Goal: Transaction & Acquisition: Download file/media

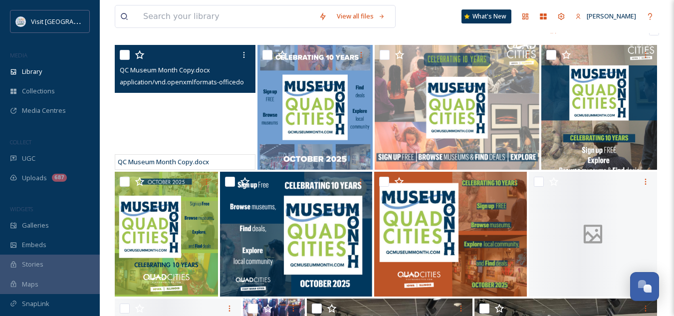
scroll to position [205, 0]
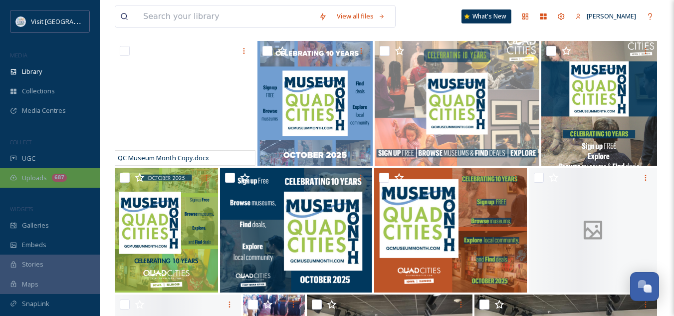
click at [35, 176] on span "Uploads" at bounding box center [34, 177] width 25 height 9
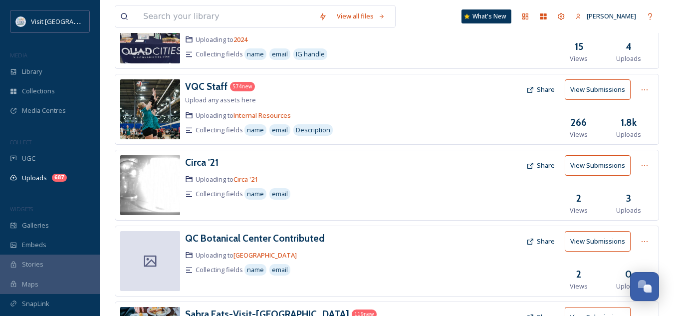
scroll to position [95, 0]
click at [212, 86] on h3 "VQC Staff" at bounding box center [206, 86] width 42 height 12
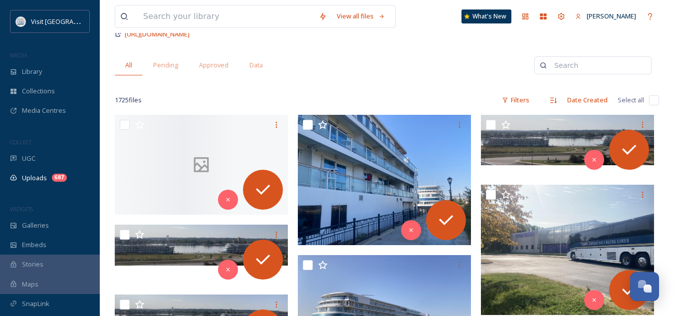
scroll to position [90, 0]
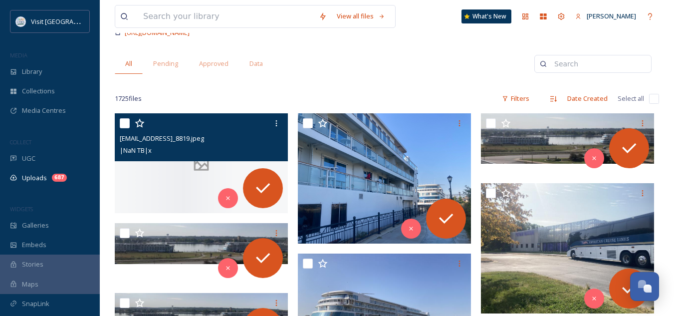
click at [127, 123] on input "checkbox" at bounding box center [125, 123] width 10 height 10
checkbox input "true"
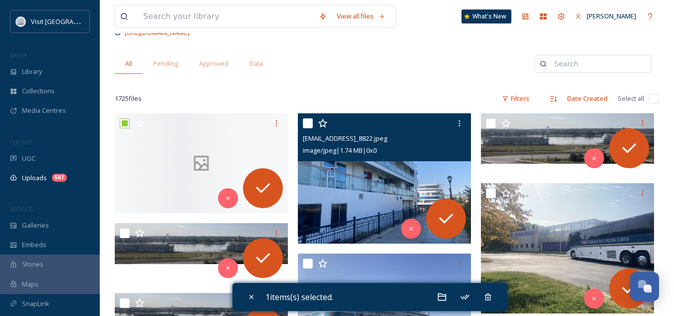
click at [308, 125] on input "checkbox" at bounding box center [308, 123] width 10 height 10
checkbox input "true"
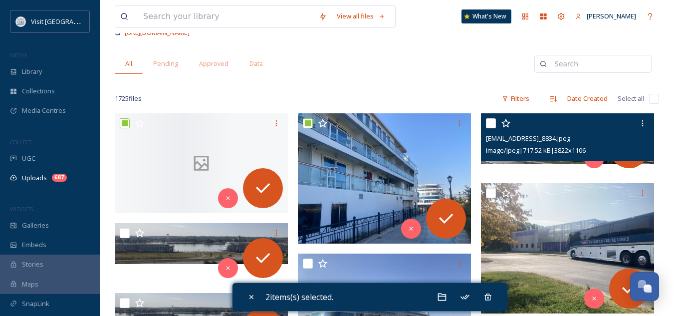
click at [499, 122] on div at bounding box center [569, 123] width 166 height 18
click at [493, 124] on input "checkbox" at bounding box center [491, 123] width 10 height 10
checkbox input "true"
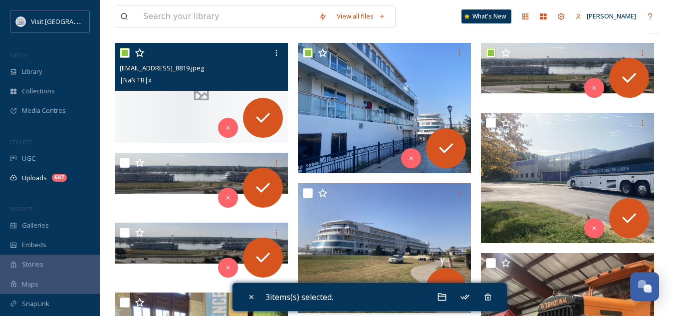
scroll to position [164, 0]
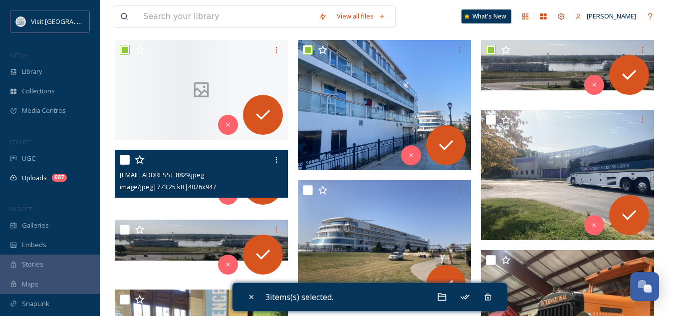
click at [123, 159] on input "checkbox" at bounding box center [125, 160] width 10 height 10
checkbox input "true"
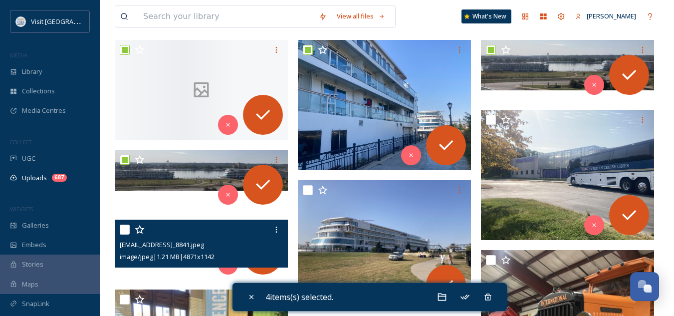
click at [122, 233] on input "checkbox" at bounding box center [125, 230] width 10 height 10
checkbox input "true"
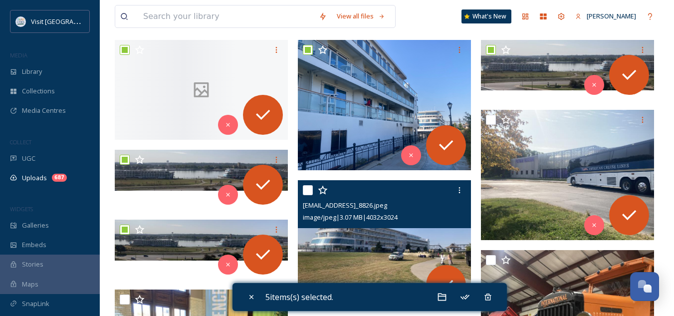
click at [306, 191] on input "checkbox" at bounding box center [308, 190] width 10 height 10
checkbox input "true"
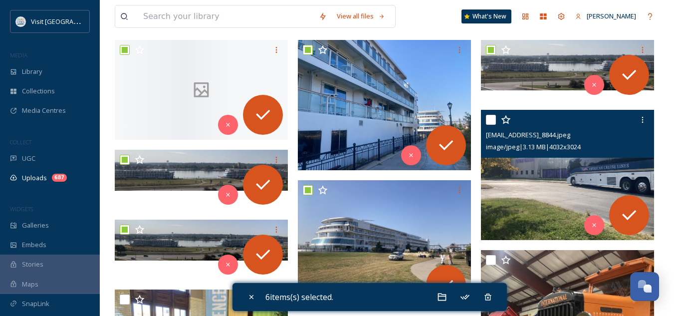
click at [488, 121] on input "checkbox" at bounding box center [491, 120] width 10 height 10
checkbox input "true"
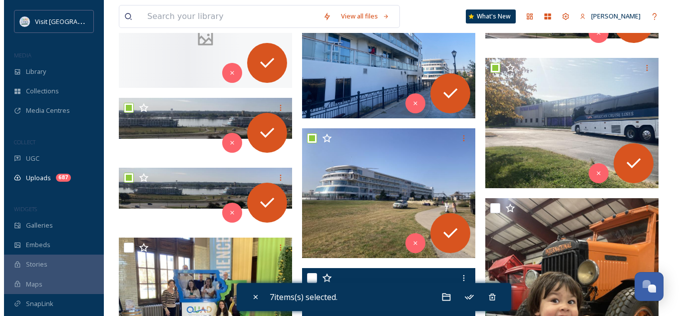
scroll to position [219, 0]
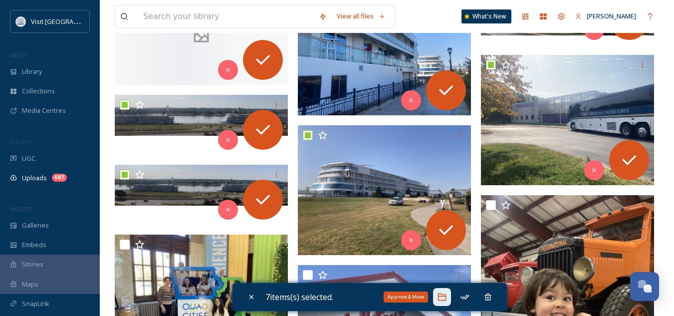
click at [446, 297] on icon at bounding box center [442, 297] width 10 height 10
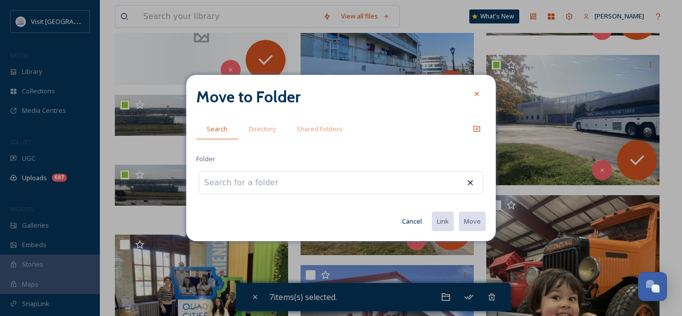
click at [263, 185] on input at bounding box center [254, 183] width 110 height 22
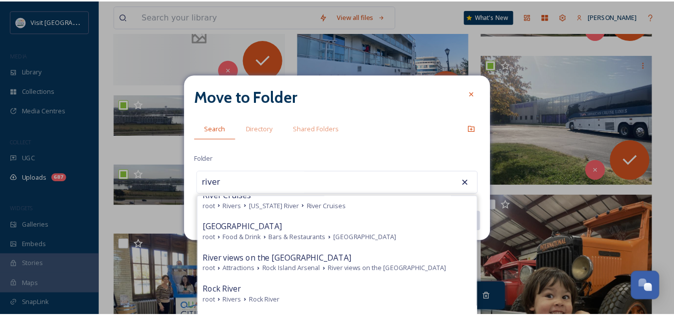
scroll to position [260, 0]
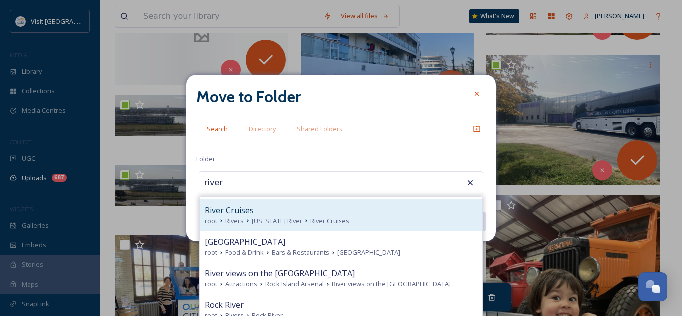
click at [264, 214] on div "River Cruises" at bounding box center [341, 210] width 273 height 12
type input "River Cruises"
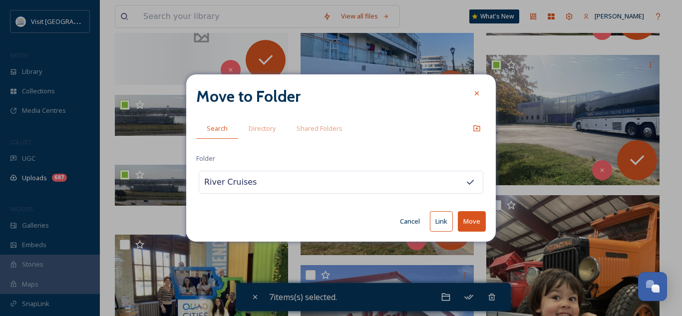
click at [477, 225] on button "Move" at bounding box center [472, 221] width 28 height 20
checkbox input "false"
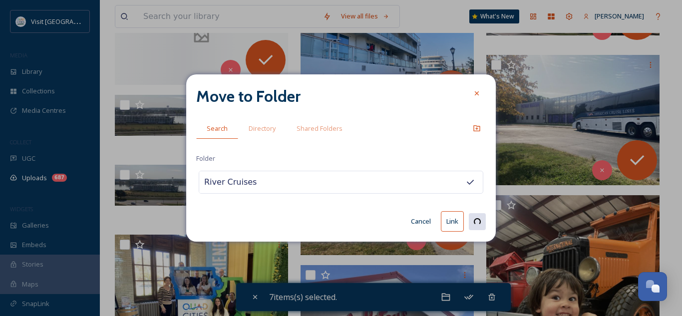
checkbox input "false"
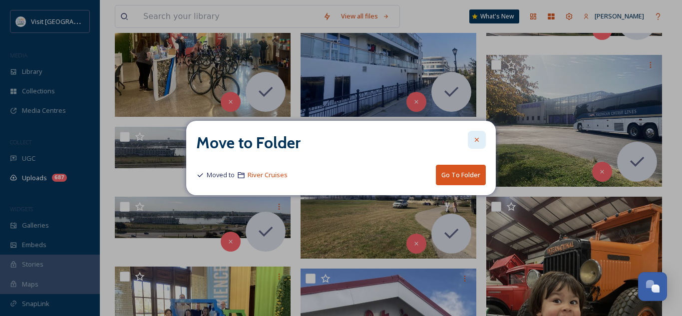
click at [480, 141] on icon at bounding box center [477, 140] width 8 height 8
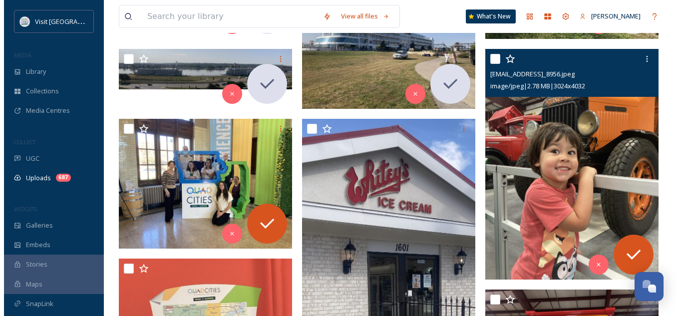
scroll to position [364, 0]
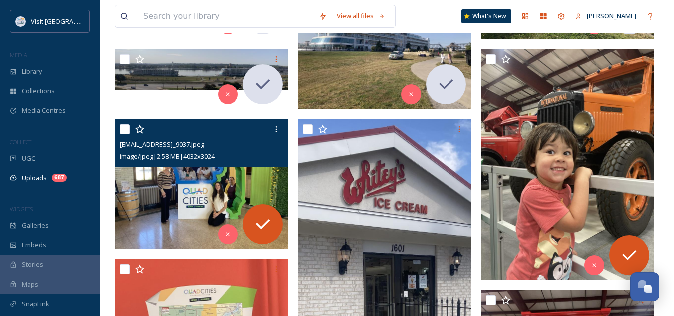
click at [125, 128] on input "checkbox" at bounding box center [125, 129] width 10 height 10
checkbox input "true"
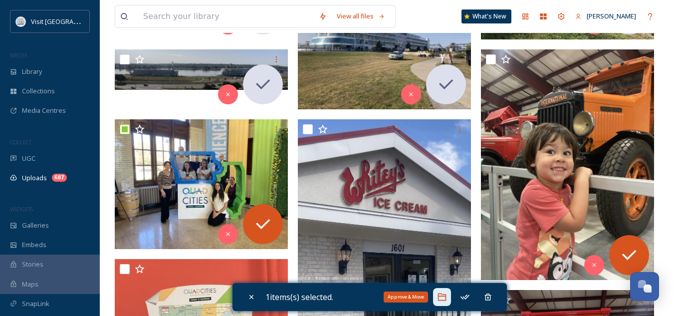
click at [446, 300] on icon at bounding box center [442, 297] width 10 height 10
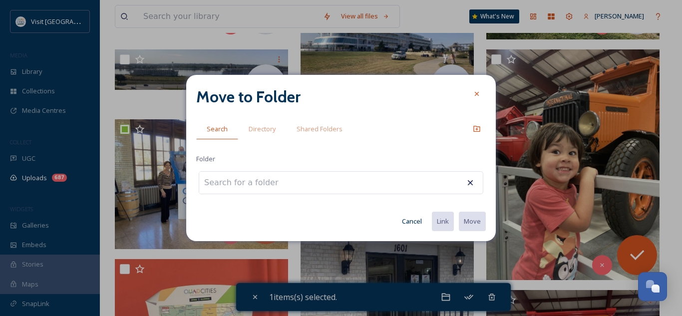
click at [280, 183] on input at bounding box center [254, 183] width 110 height 22
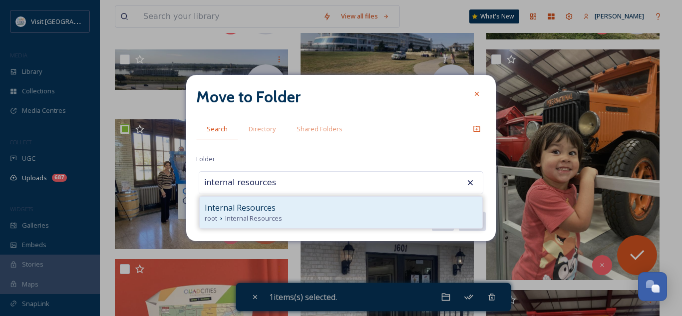
click at [271, 207] on span "Internal Resources" at bounding box center [240, 208] width 71 height 12
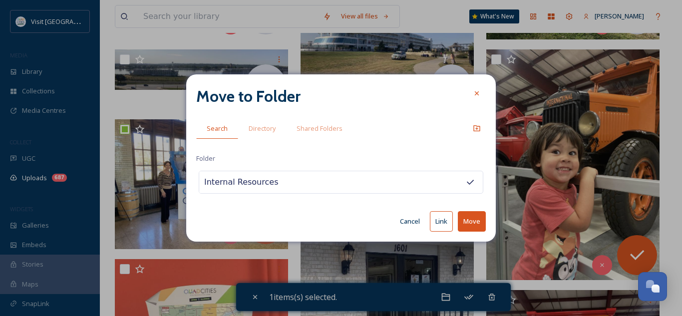
drag, startPoint x: 286, startPoint y: 184, endPoint x: 212, endPoint y: 184, distance: 73.9
click at [212, 184] on input "Internal Resources" at bounding box center [254, 182] width 110 height 22
type input "I"
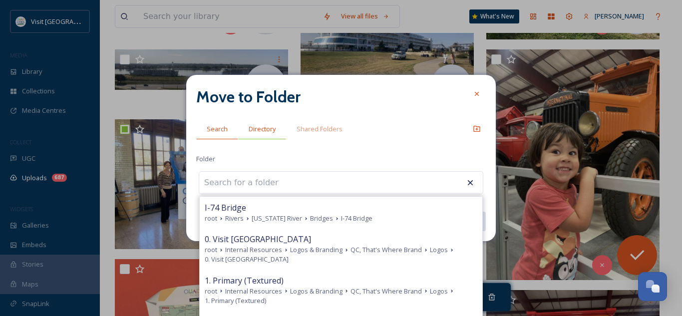
click at [269, 126] on span "Directory" at bounding box center [262, 128] width 27 height 9
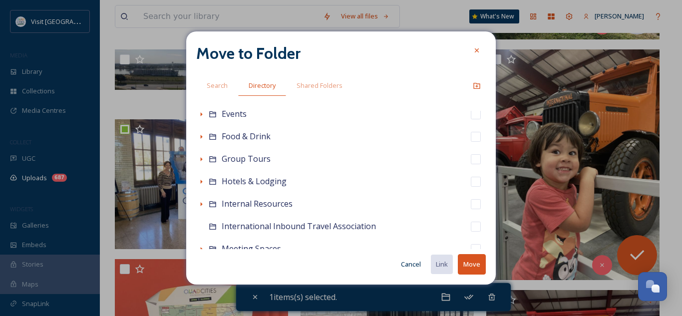
scroll to position [143, 0]
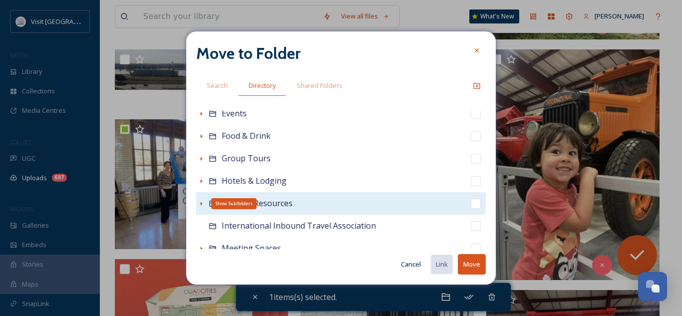
click at [204, 208] on div "Show Subfolders" at bounding box center [201, 204] width 10 height 10
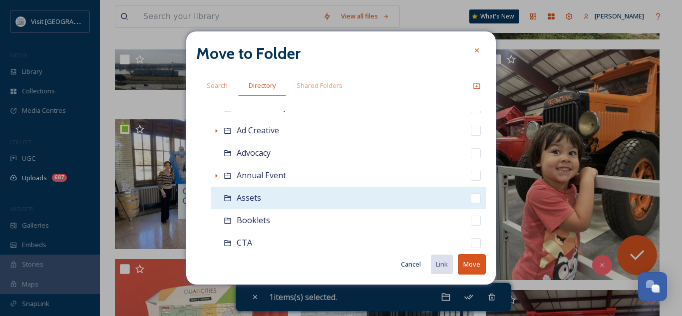
scroll to position [283, 0]
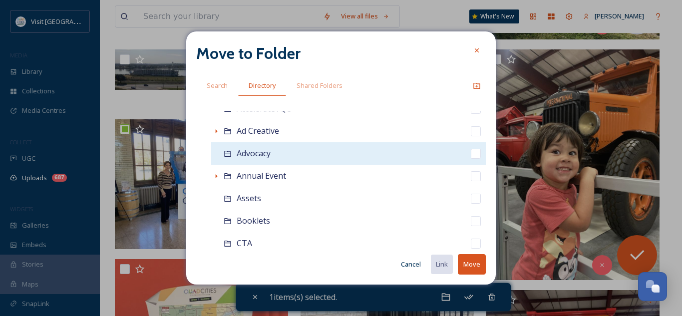
click at [261, 154] on span "Advocacy" at bounding box center [254, 153] width 34 height 11
checkbox input "false"
checkbox input "true"
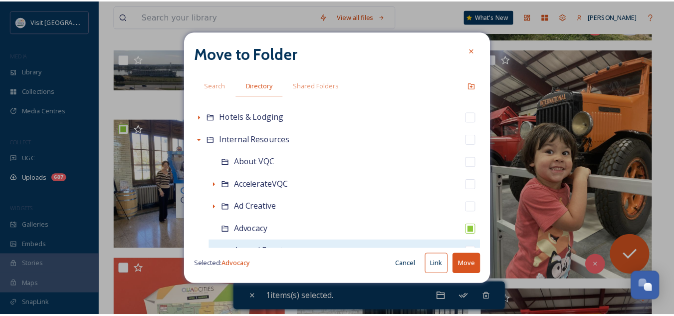
scroll to position [207, 0]
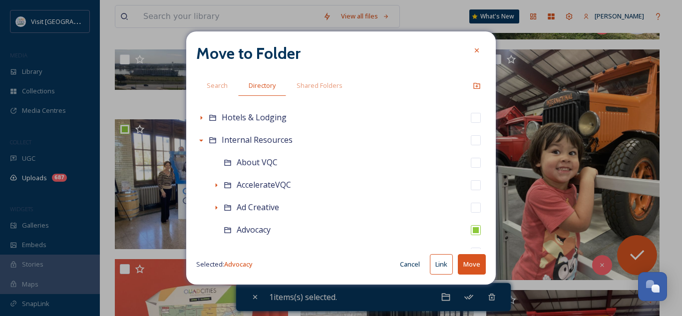
click at [413, 261] on button "Cancel" at bounding box center [410, 264] width 30 height 19
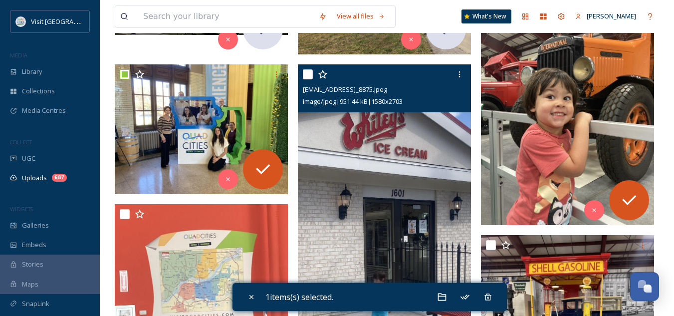
scroll to position [420, 0]
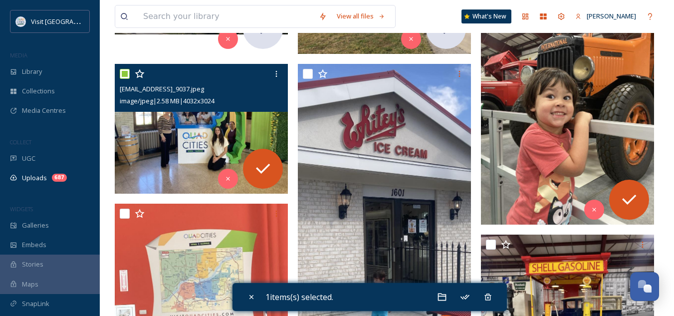
click at [125, 70] on input "checkbox" at bounding box center [125, 74] width 10 height 10
checkbox input "false"
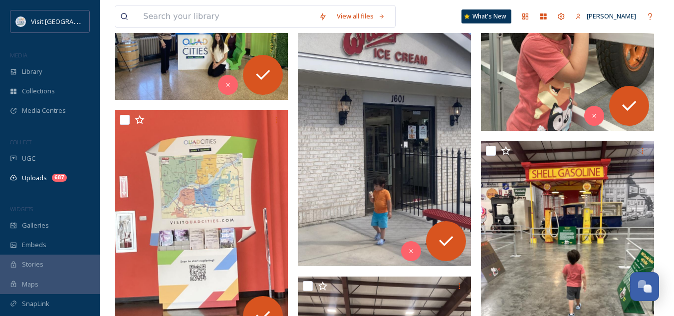
scroll to position [516, 0]
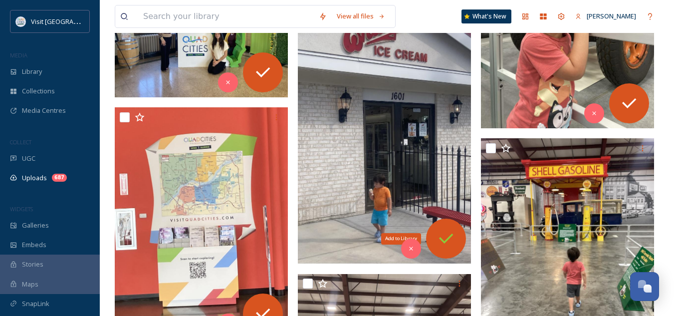
click at [448, 246] on icon at bounding box center [446, 239] width 20 height 20
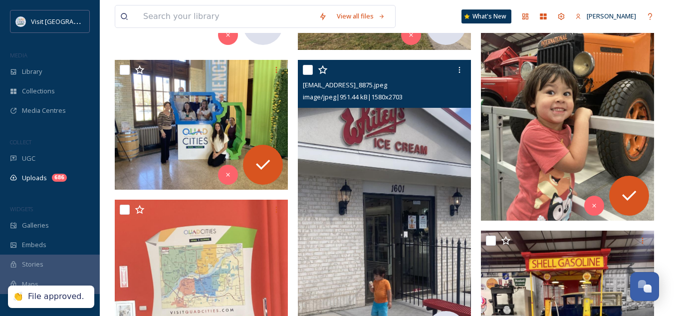
scroll to position [417, 0]
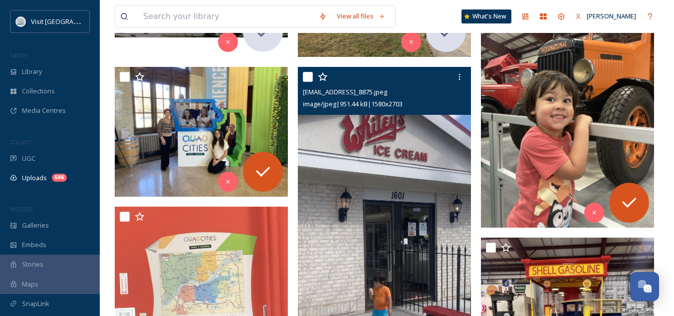
click at [310, 79] on input "checkbox" at bounding box center [308, 77] width 10 height 10
checkbox input "true"
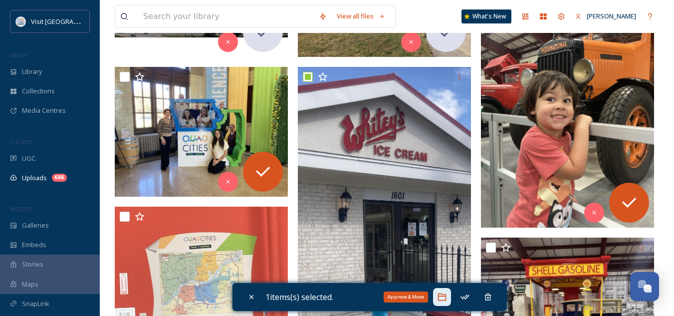
click at [440, 294] on icon at bounding box center [442, 297] width 10 height 10
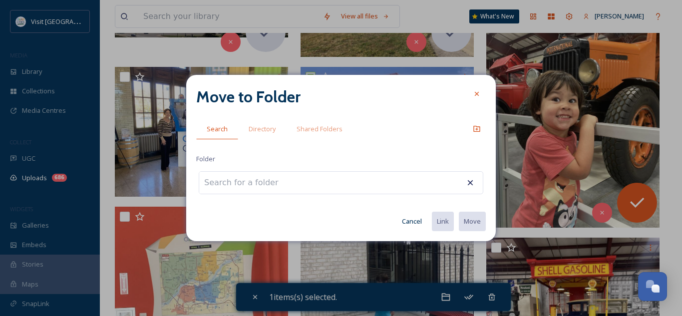
click at [264, 183] on input at bounding box center [254, 183] width 110 height 22
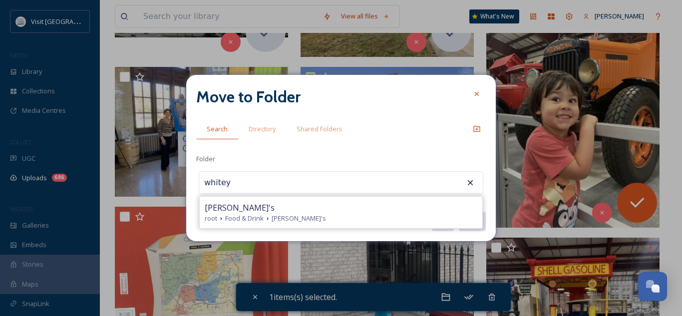
type input "[PERSON_NAME]'s"
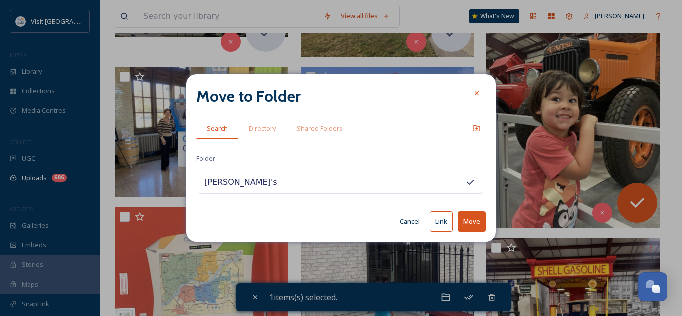
click at [264, 183] on input "[PERSON_NAME]'s" at bounding box center [254, 182] width 110 height 22
click at [479, 219] on button "Move" at bounding box center [472, 221] width 28 height 20
checkbox input "false"
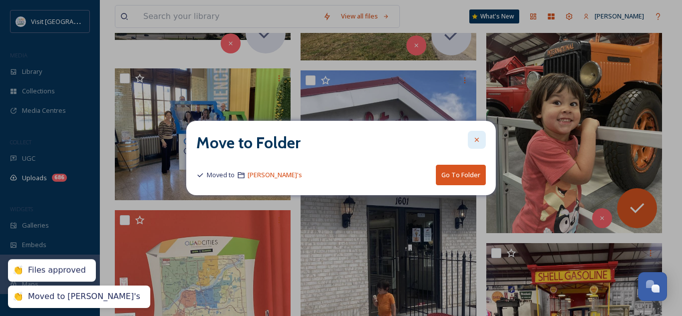
click at [478, 134] on div at bounding box center [477, 140] width 18 height 18
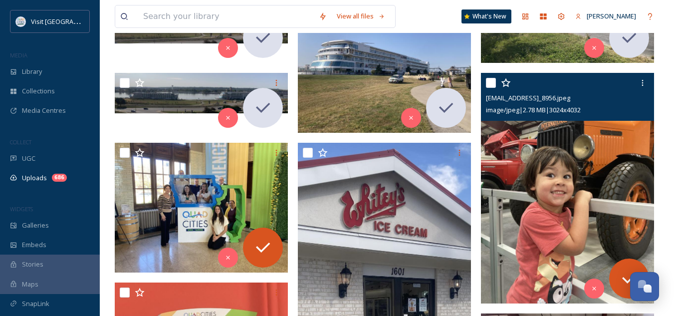
scroll to position [340, 0]
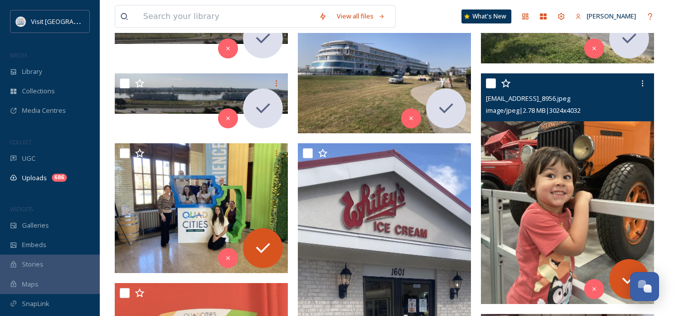
click at [487, 77] on div at bounding box center [569, 83] width 166 height 18
click at [493, 80] on input "checkbox" at bounding box center [491, 83] width 10 height 10
checkbox input "true"
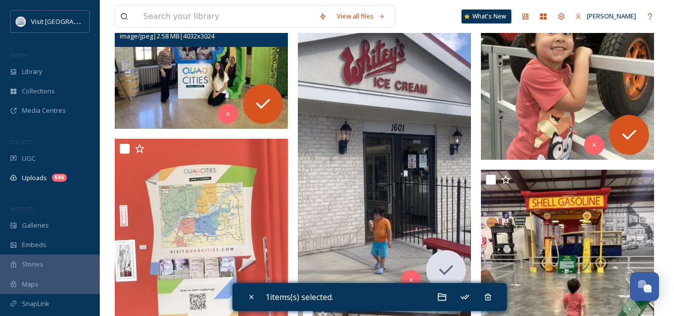
scroll to position [485, 0]
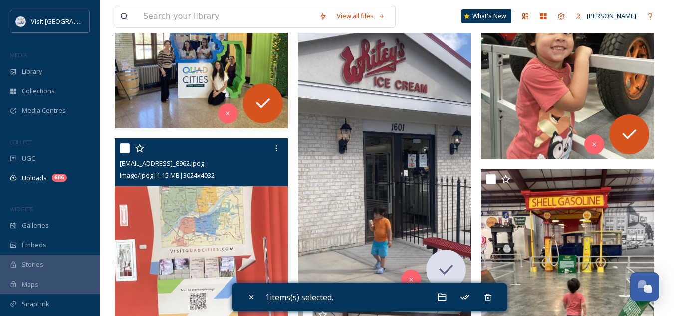
click at [126, 147] on input "checkbox" at bounding box center [125, 148] width 10 height 10
checkbox input "true"
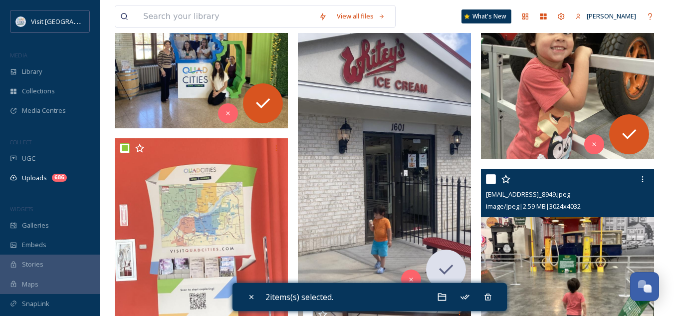
click at [493, 178] on input "checkbox" at bounding box center [491, 179] width 10 height 10
checkbox input "true"
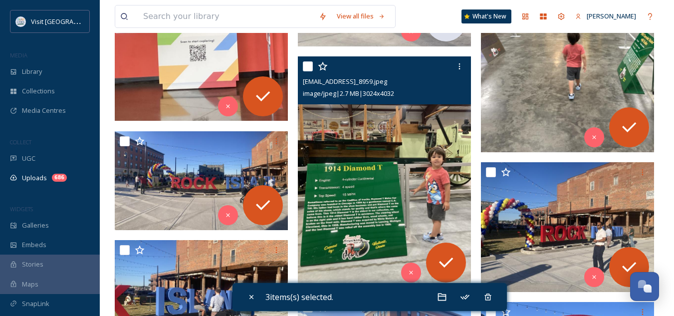
scroll to position [734, 0]
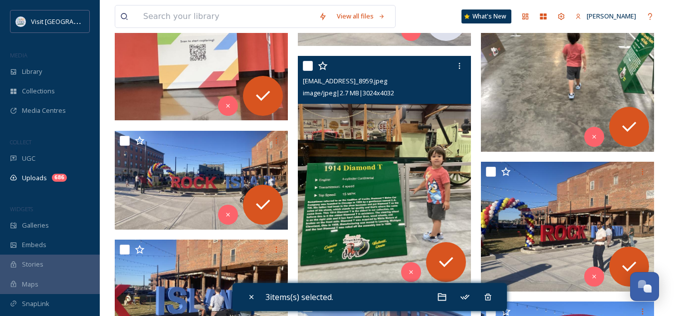
click at [304, 67] on input "checkbox" at bounding box center [308, 66] width 10 height 10
checkbox input "true"
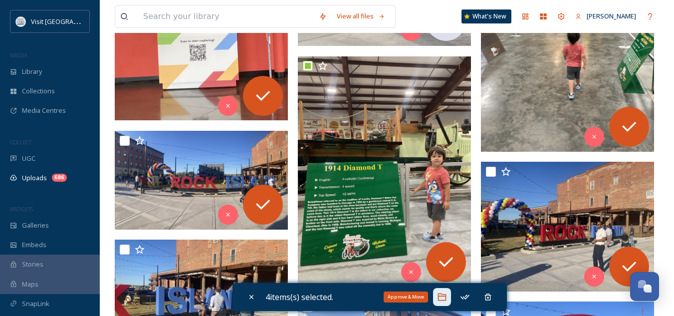
click at [441, 296] on icon at bounding box center [442, 297] width 8 height 7
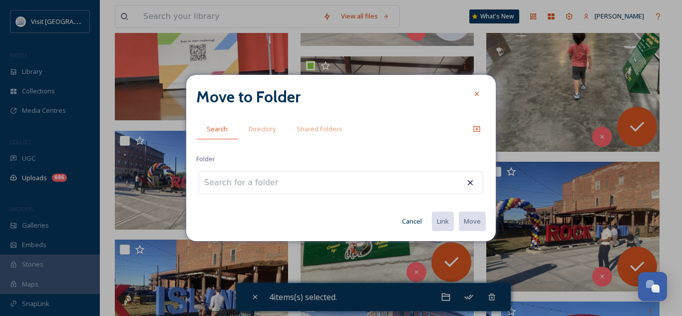
click at [321, 177] on div at bounding box center [341, 182] width 285 height 23
click at [278, 190] on input at bounding box center [254, 183] width 110 height 22
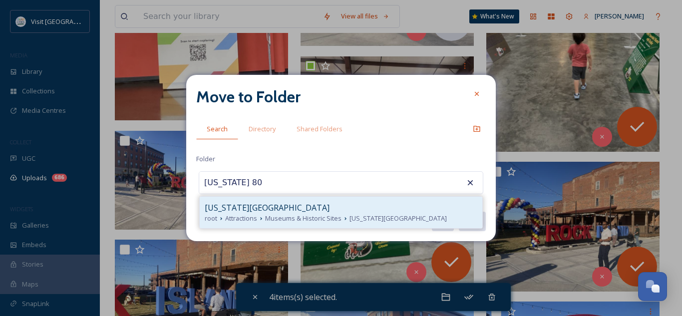
click at [266, 209] on span "[US_STATE][GEOGRAPHIC_DATA]" at bounding box center [267, 208] width 125 height 12
type input "[US_STATE][GEOGRAPHIC_DATA]"
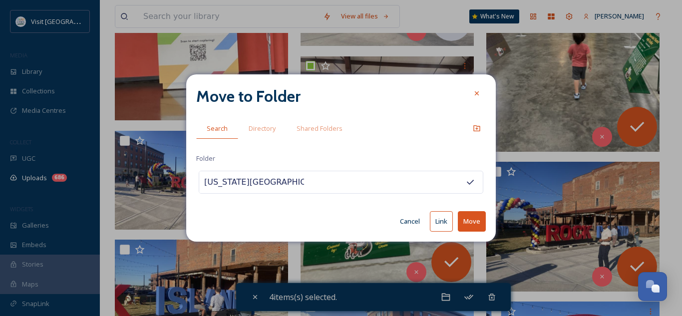
click at [471, 223] on button "Move" at bounding box center [472, 221] width 28 height 20
checkbox input "false"
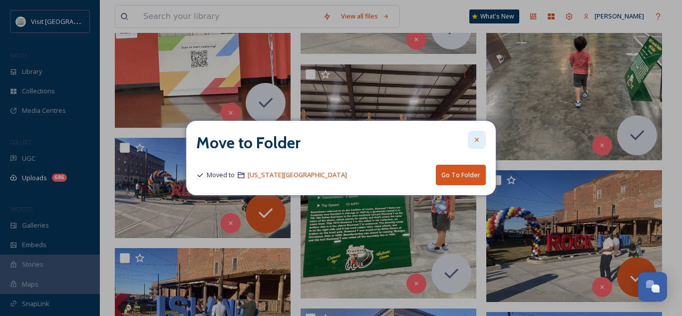
click at [477, 136] on icon at bounding box center [477, 140] width 8 height 8
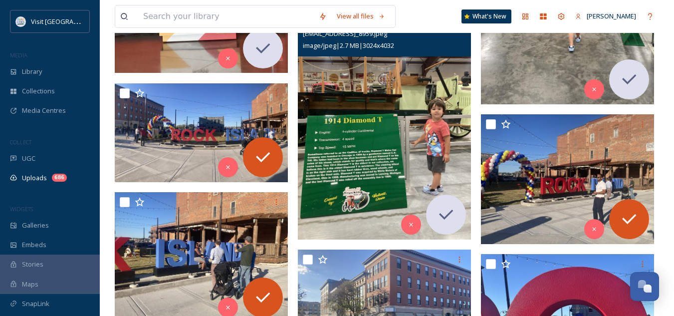
scroll to position [810, 0]
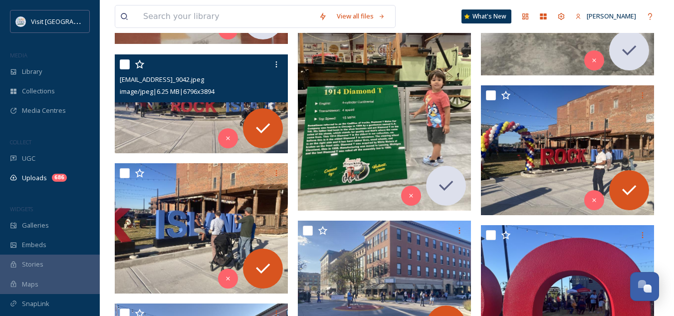
click at [124, 68] on input "checkbox" at bounding box center [125, 64] width 10 height 10
checkbox input "true"
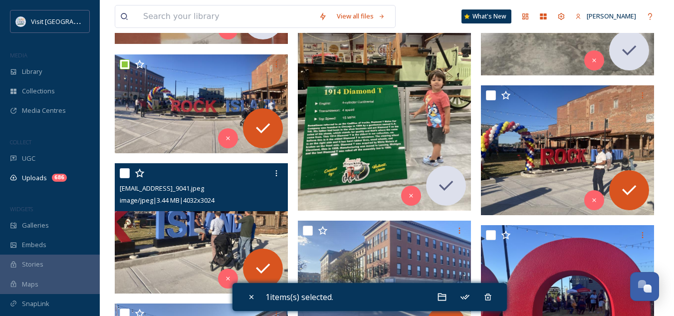
click at [127, 173] on input "checkbox" at bounding box center [125, 173] width 10 height 10
checkbox input "true"
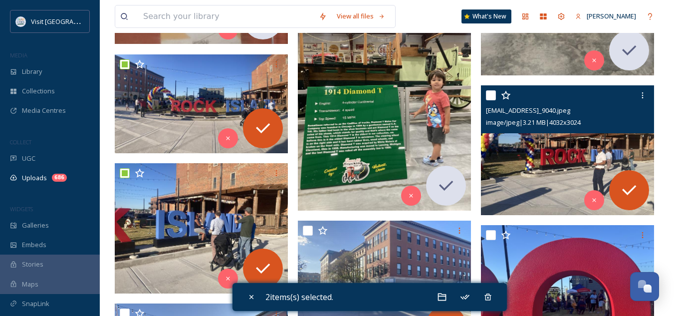
click at [494, 96] on input "checkbox" at bounding box center [491, 95] width 10 height 10
checkbox input "true"
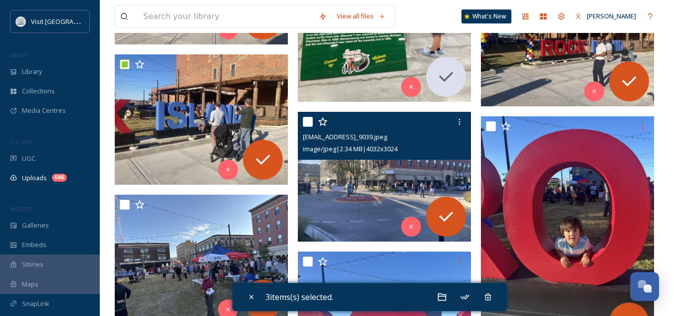
scroll to position [923, 0]
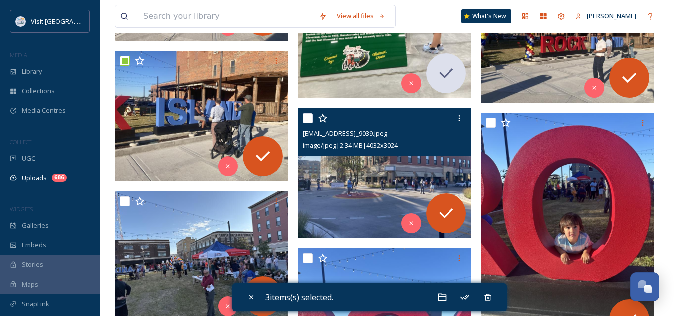
click at [312, 112] on div at bounding box center [386, 118] width 166 height 18
click at [313, 119] on input "checkbox" at bounding box center [308, 118] width 10 height 10
checkbox input "true"
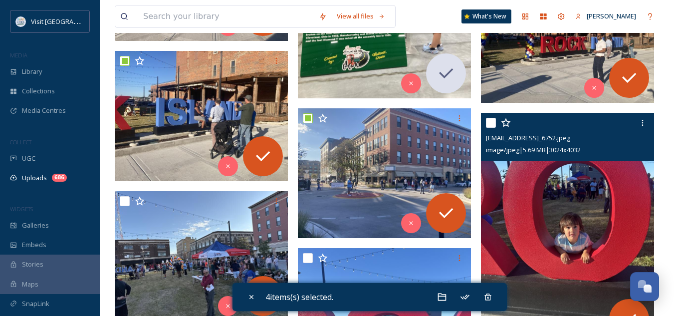
click at [497, 120] on div at bounding box center [569, 123] width 166 height 18
click at [491, 121] on input "checkbox" at bounding box center [491, 123] width 10 height 10
checkbox input "true"
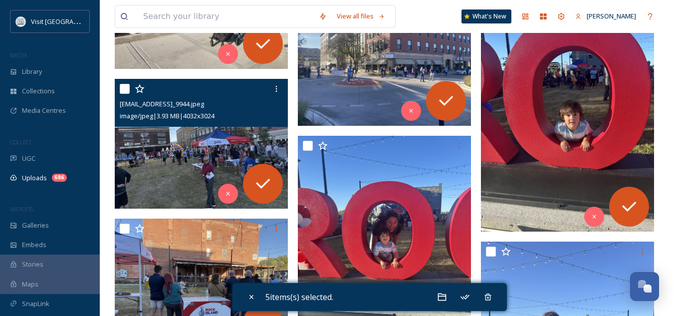
scroll to position [1054, 0]
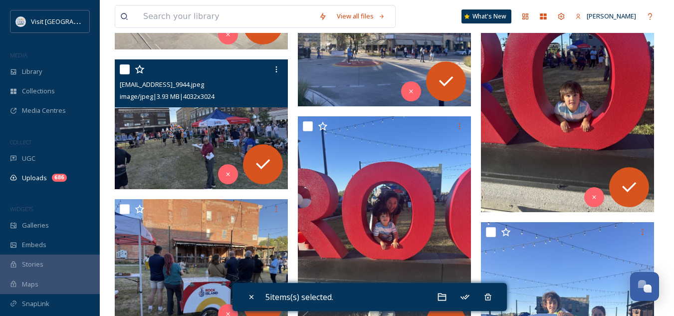
click at [129, 68] on input "checkbox" at bounding box center [125, 69] width 10 height 10
checkbox input "true"
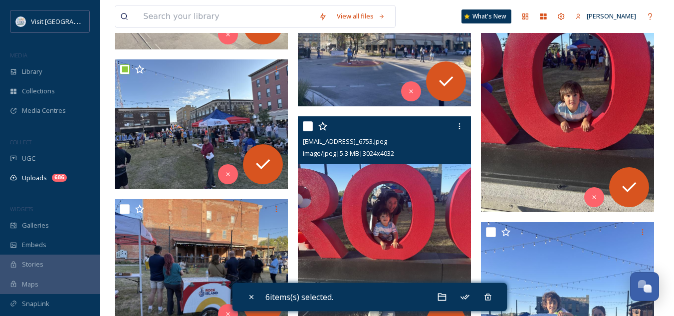
click at [307, 128] on input "checkbox" at bounding box center [308, 126] width 10 height 10
checkbox input "true"
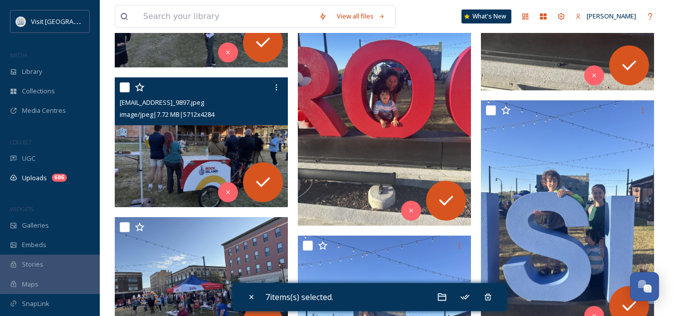
scroll to position [1178, 0]
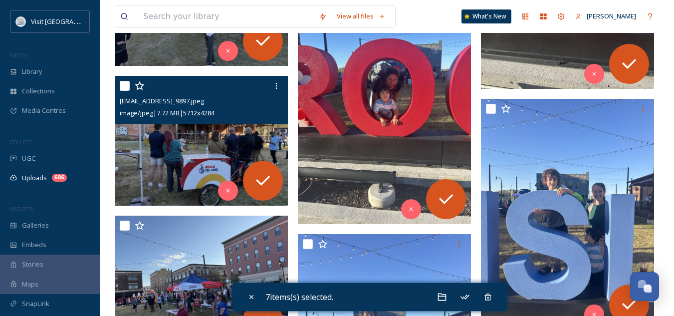
click at [121, 85] on input "checkbox" at bounding box center [125, 86] width 10 height 10
checkbox input "true"
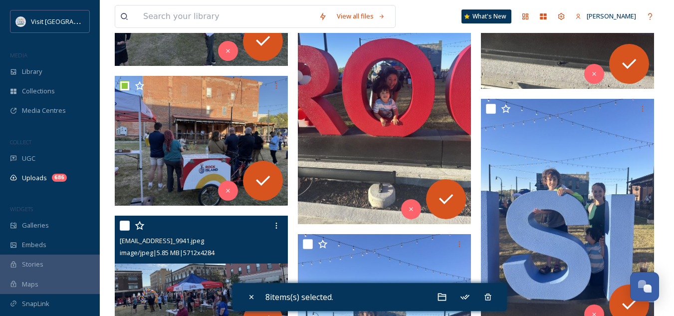
click at [125, 226] on input "checkbox" at bounding box center [125, 226] width 10 height 10
checkbox input "true"
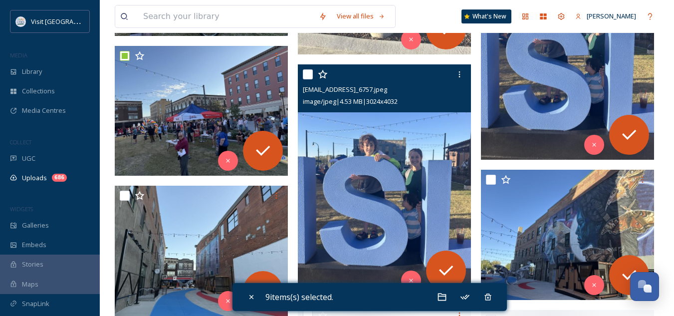
scroll to position [1350, 0]
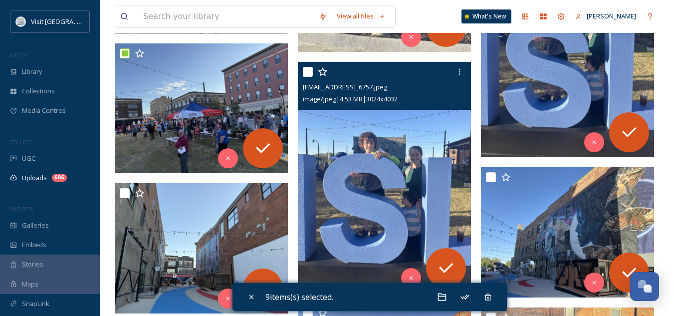
click at [309, 71] on input "checkbox" at bounding box center [308, 72] width 10 height 10
checkbox input "true"
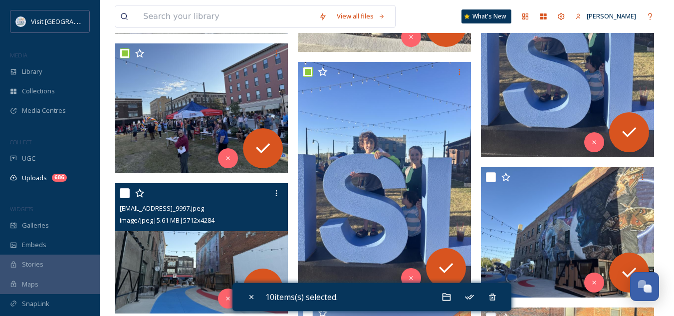
click at [124, 193] on input "checkbox" at bounding box center [125, 193] width 10 height 10
checkbox input "true"
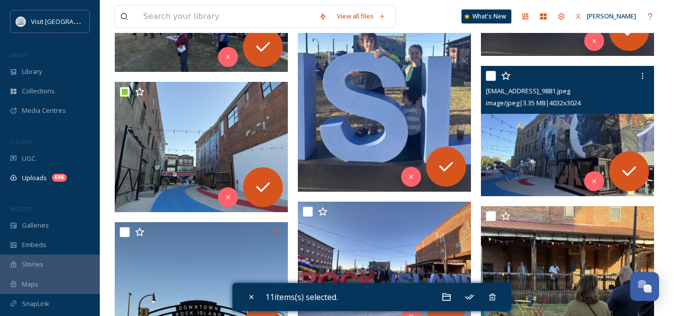
scroll to position [1457, 0]
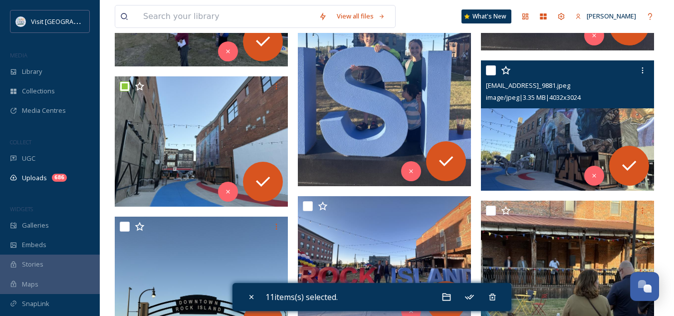
click at [493, 67] on input "checkbox" at bounding box center [491, 70] width 10 height 10
checkbox input "true"
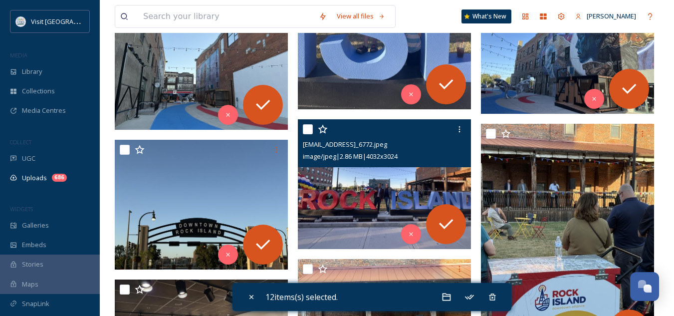
scroll to position [1543, 0]
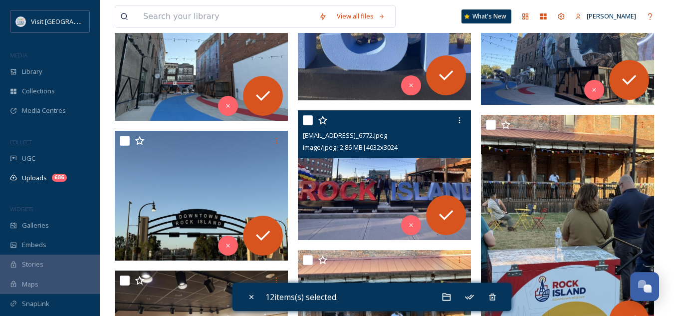
click at [306, 119] on input "checkbox" at bounding box center [308, 120] width 10 height 10
checkbox input "true"
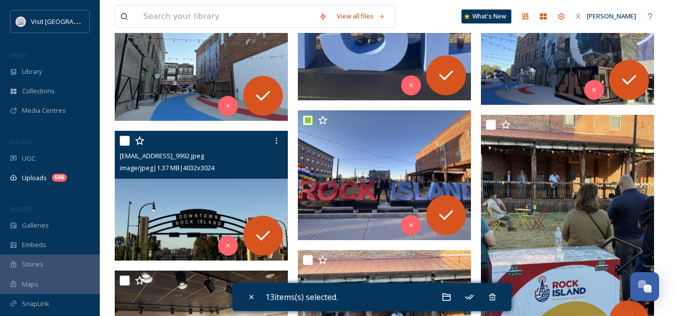
click at [122, 140] on input "checkbox" at bounding box center [125, 141] width 10 height 10
checkbox input "true"
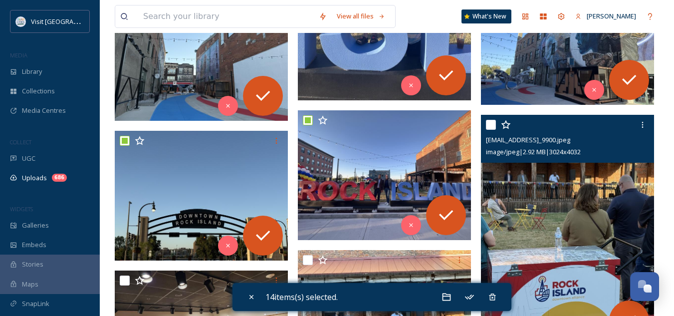
click at [491, 124] on input "checkbox" at bounding box center [491, 125] width 10 height 10
checkbox input "true"
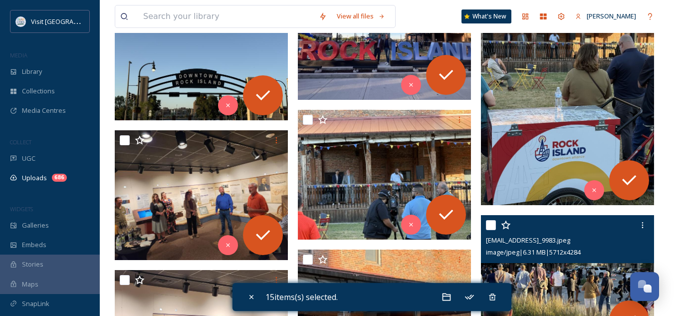
scroll to position [1692, 0]
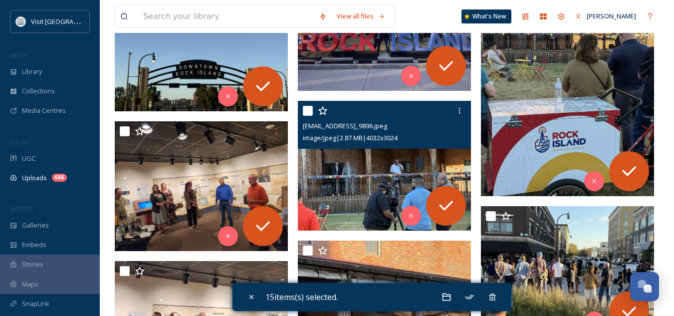
click at [309, 108] on input "checkbox" at bounding box center [308, 111] width 10 height 10
checkbox input "true"
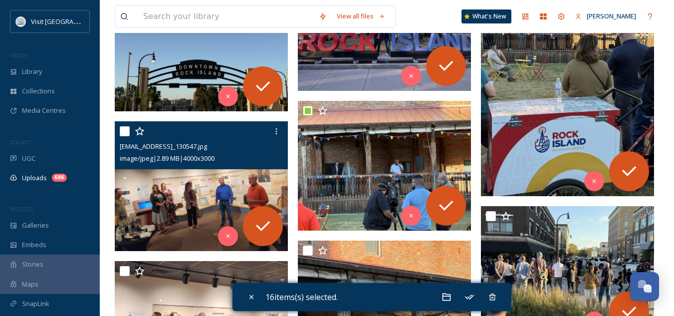
click at [124, 130] on input "checkbox" at bounding box center [125, 131] width 10 height 10
checkbox input "true"
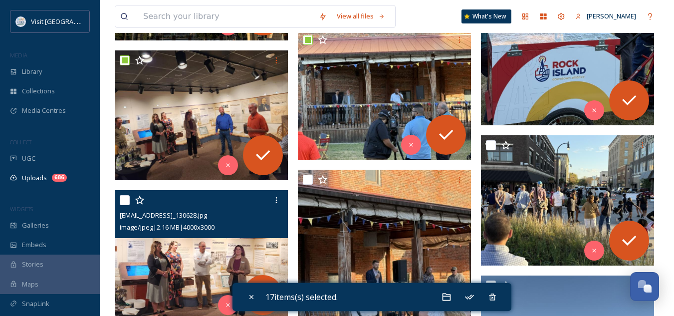
scroll to position [1830, 0]
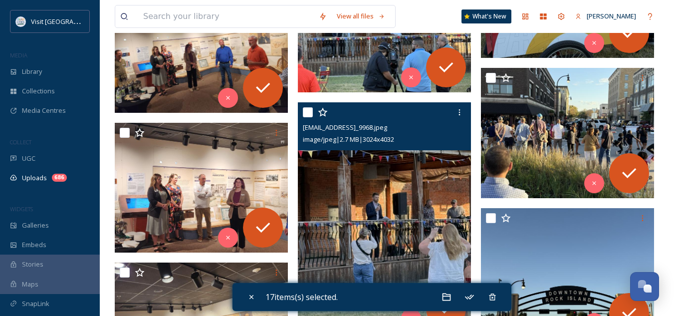
click at [307, 111] on input "checkbox" at bounding box center [308, 112] width 10 height 10
checkbox input "true"
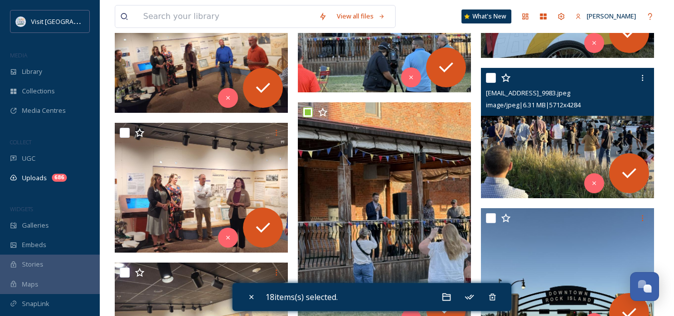
click at [492, 76] on input "checkbox" at bounding box center [491, 78] width 10 height 10
checkbox input "true"
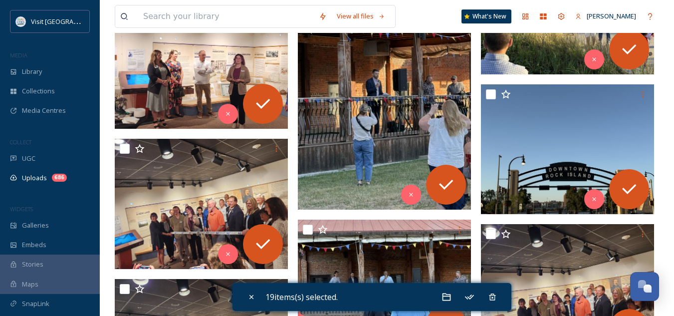
scroll to position [1954, 0]
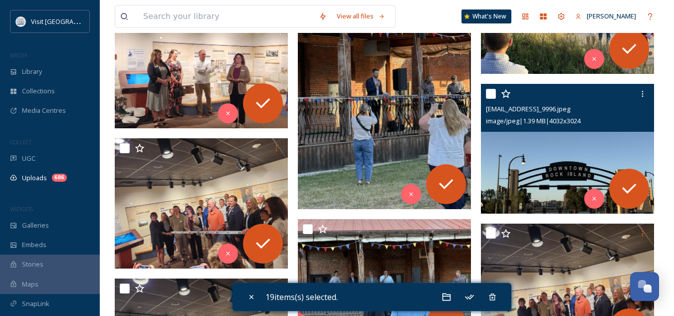
click at [492, 92] on input "checkbox" at bounding box center [491, 94] width 10 height 10
checkbox input "true"
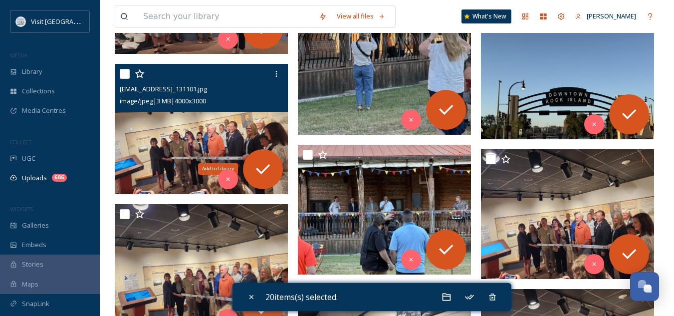
scroll to position [2032, 0]
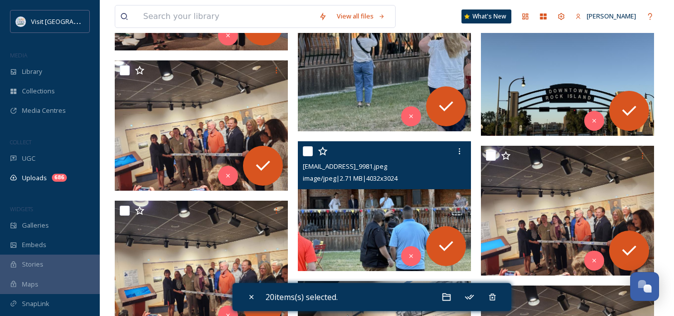
click at [312, 149] on input "checkbox" at bounding box center [308, 151] width 10 height 10
checkbox input "true"
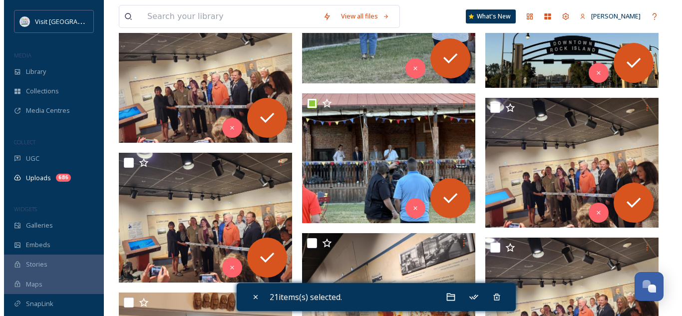
scroll to position [2080, 0]
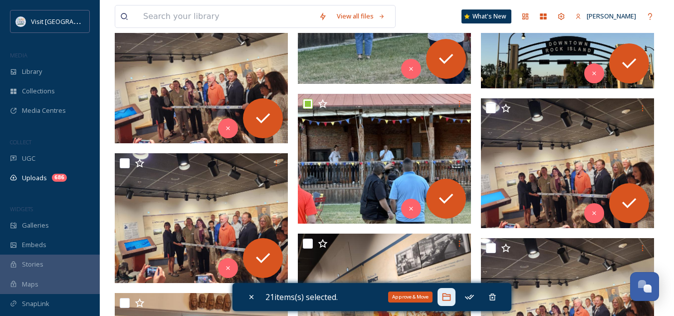
click at [449, 297] on icon at bounding box center [446, 297] width 8 height 7
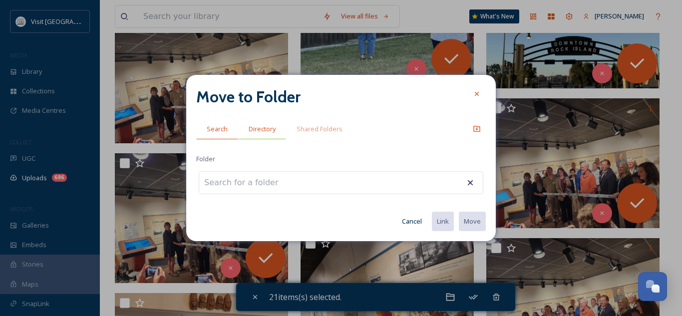
click at [261, 125] on span "Directory" at bounding box center [262, 128] width 27 height 9
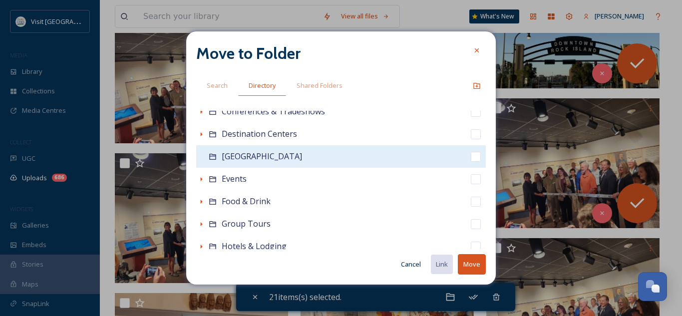
scroll to position [78, 0]
click at [471, 158] on input "checkbox" at bounding box center [476, 156] width 10 height 10
checkbox input "true"
checkbox input "false"
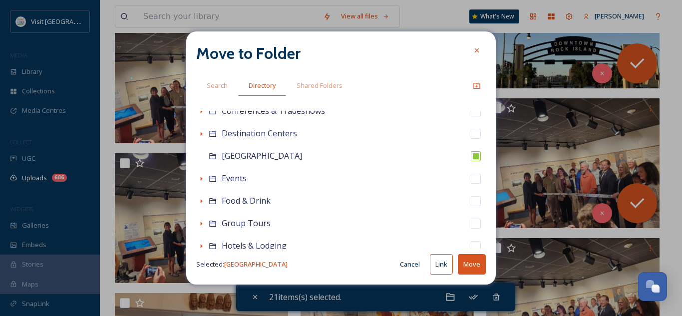
click at [474, 268] on button "Move" at bounding box center [472, 264] width 28 height 20
checkbox input "false"
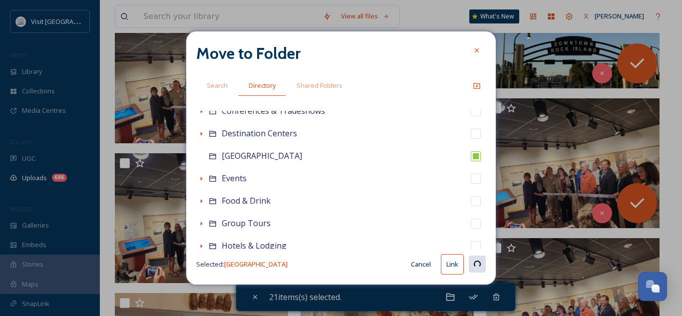
checkbox input "false"
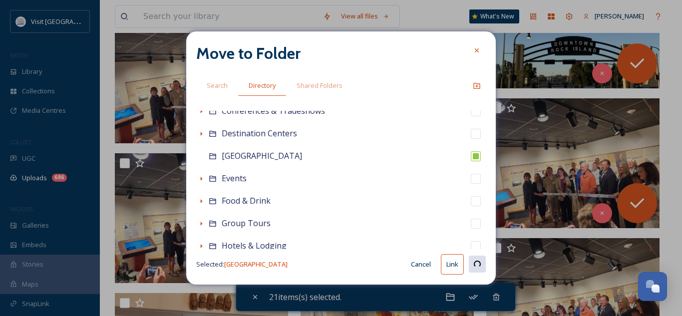
checkbox input "false"
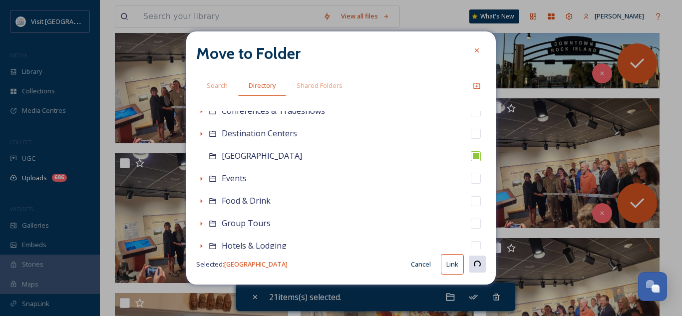
checkbox input "false"
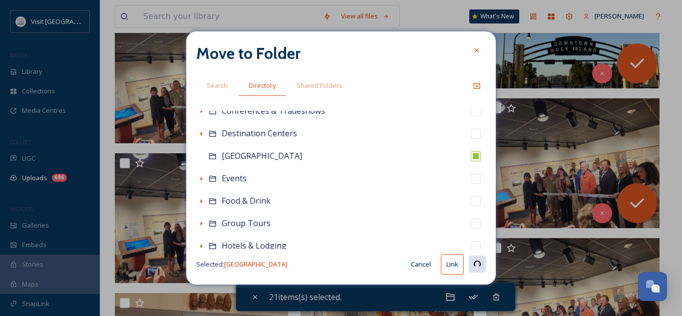
checkbox input "false"
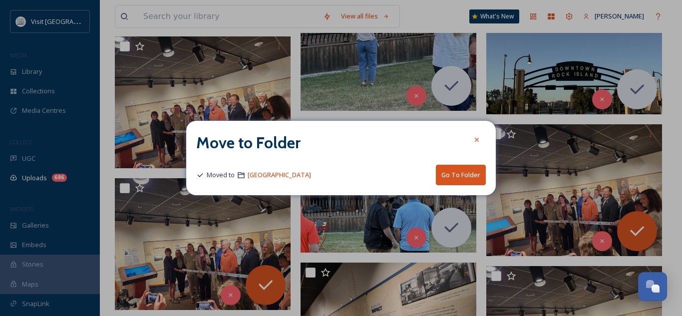
click at [463, 175] on button "Go To Folder" at bounding box center [461, 175] width 50 height 20
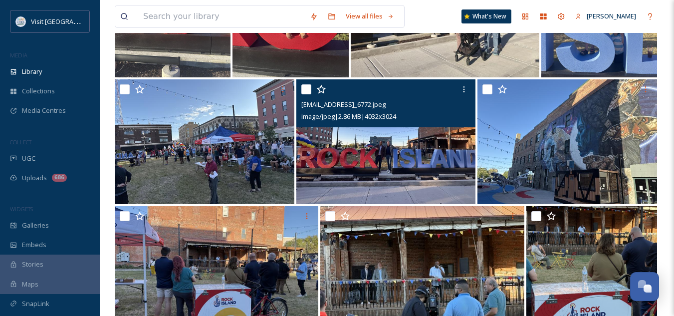
scroll to position [315, 0]
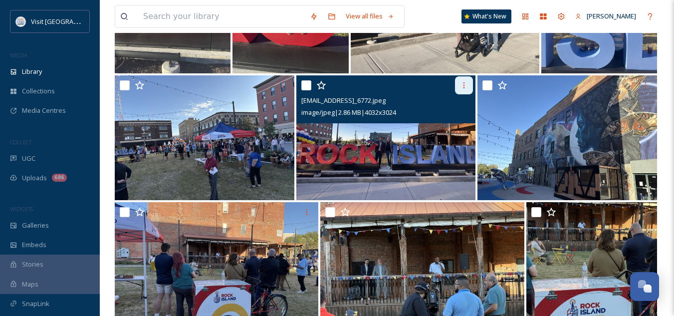
click at [464, 88] on icon at bounding box center [464, 85] width 1 height 6
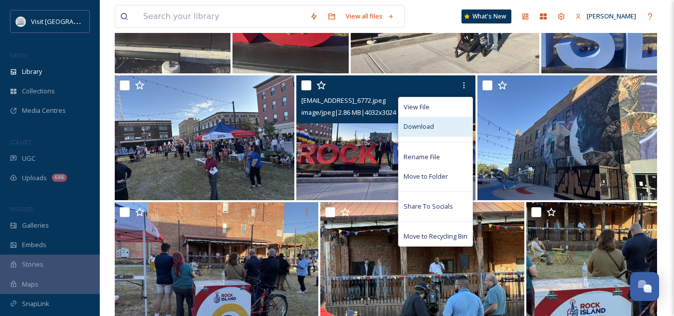
click at [418, 125] on span "Download" at bounding box center [419, 126] width 30 height 9
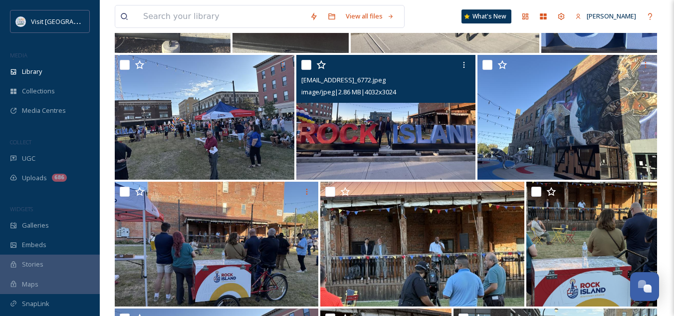
scroll to position [335, 0]
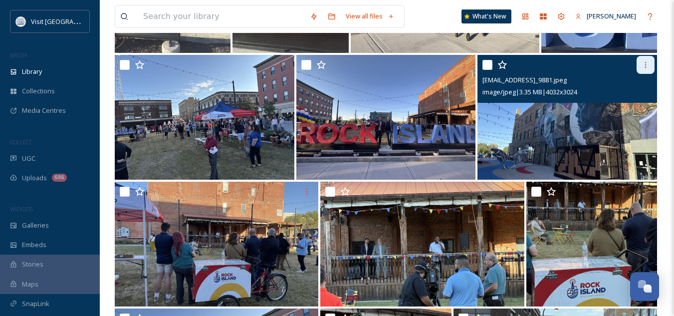
click at [643, 63] on icon at bounding box center [646, 65] width 8 height 8
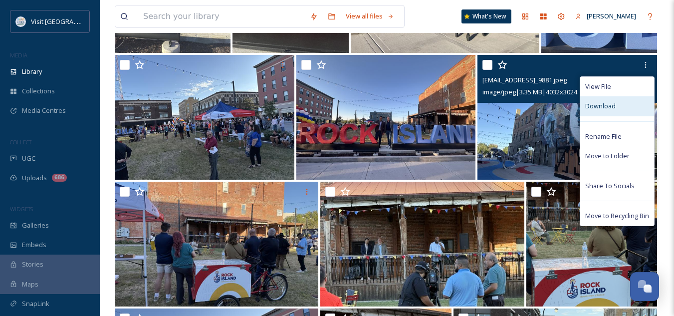
click at [602, 108] on span "Download" at bounding box center [601, 105] width 30 height 9
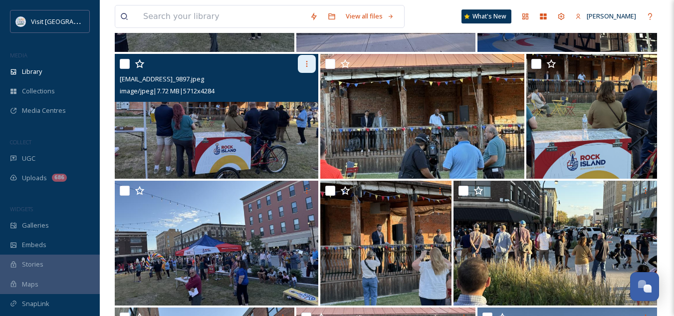
scroll to position [463, 0]
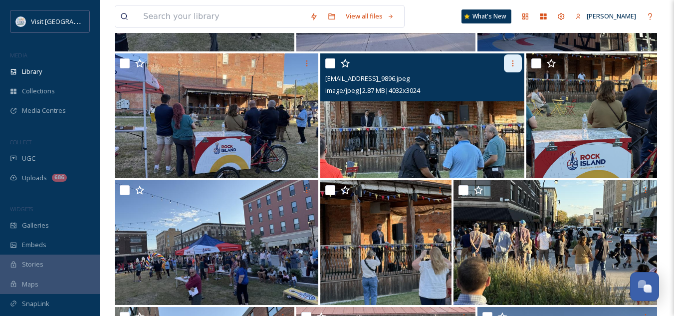
click at [514, 67] on icon at bounding box center [513, 63] width 8 height 8
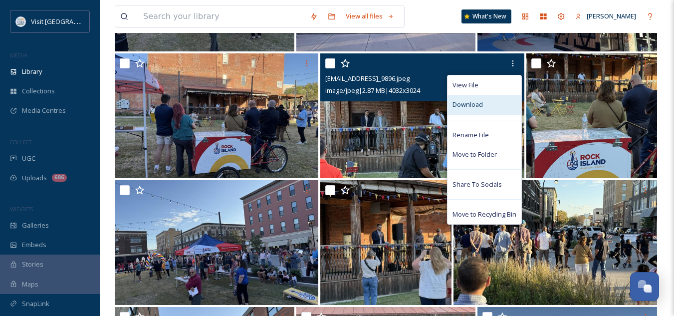
click at [483, 106] on div "Download" at bounding box center [485, 104] width 74 height 19
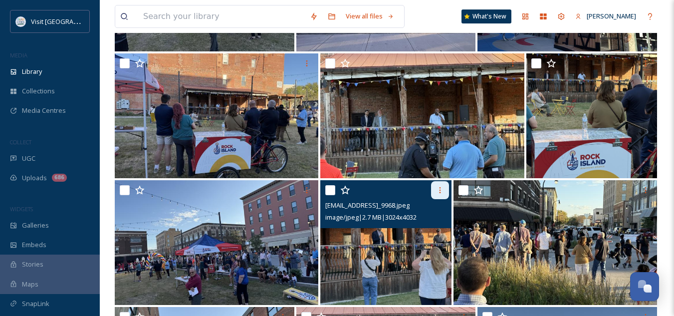
click at [442, 188] on icon at bounding box center [440, 190] width 8 height 8
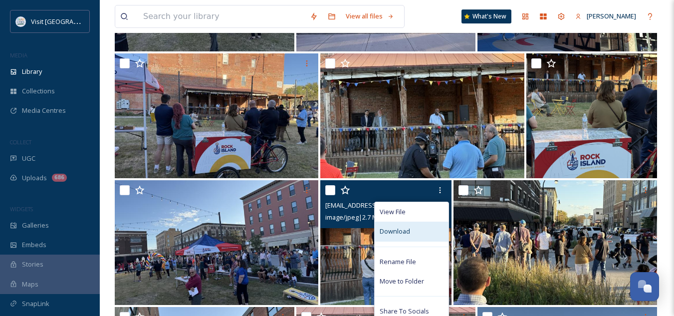
click at [398, 231] on span "Download" at bounding box center [395, 231] width 30 height 9
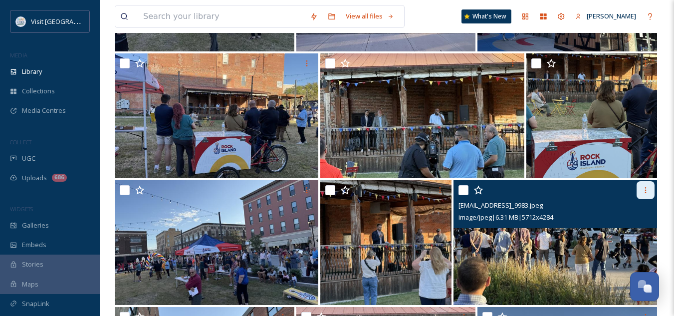
click at [644, 190] on icon at bounding box center [646, 190] width 8 height 8
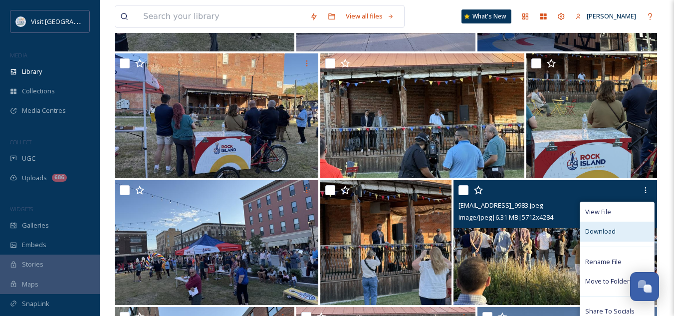
click at [604, 229] on span "Download" at bounding box center [601, 231] width 30 height 9
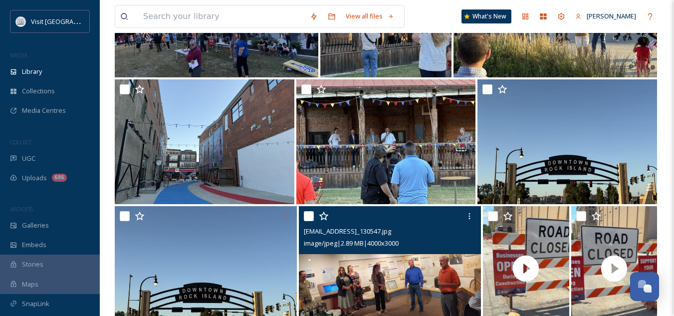
scroll to position [691, 0]
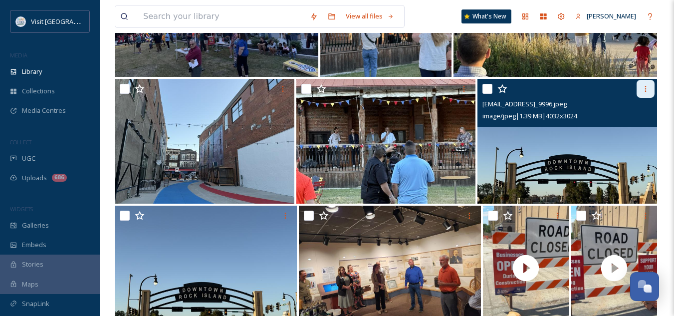
click at [649, 85] on icon at bounding box center [646, 89] width 8 height 8
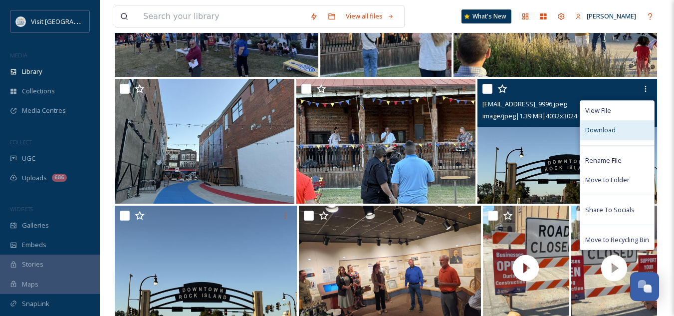
click at [621, 135] on div "Download" at bounding box center [618, 129] width 74 height 19
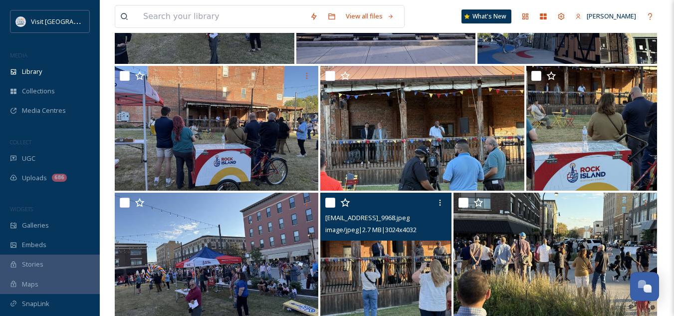
scroll to position [447, 0]
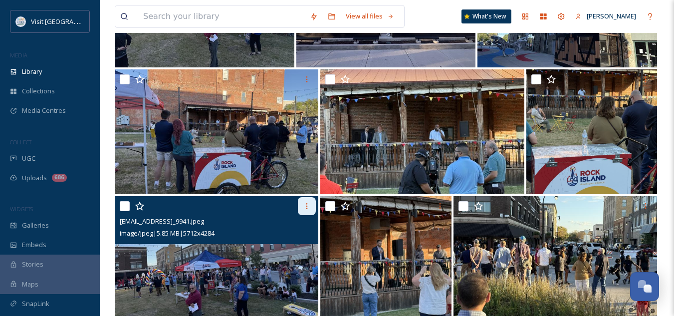
click at [304, 208] on icon at bounding box center [307, 206] width 8 height 8
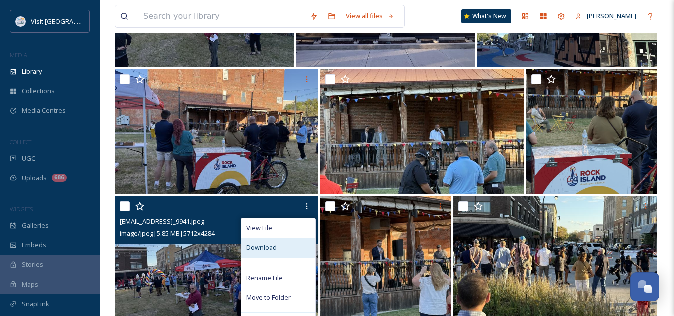
click at [272, 248] on span "Download" at bounding box center [262, 247] width 30 height 9
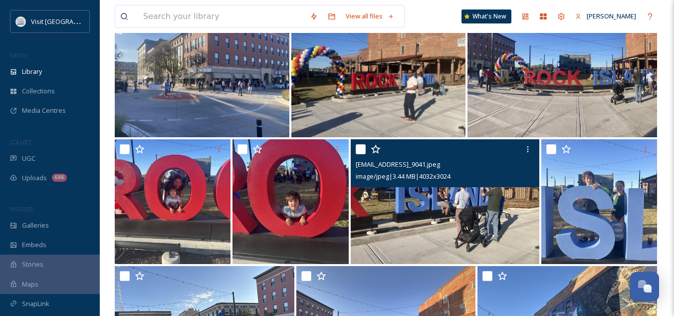
scroll to position [126, 0]
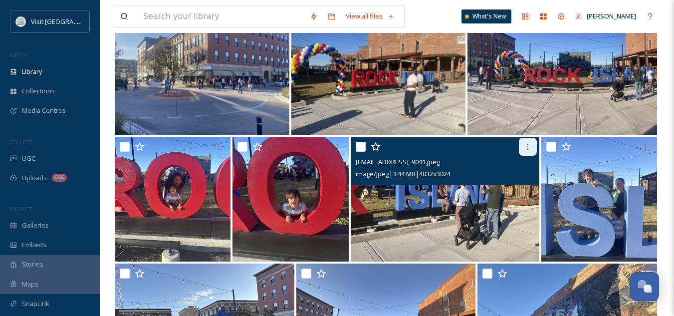
click at [530, 150] on icon at bounding box center [528, 147] width 8 height 8
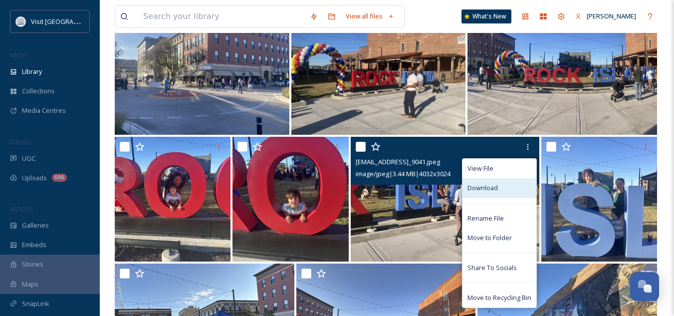
click at [487, 192] on span "Download" at bounding box center [483, 187] width 30 height 9
